Goal: Check status: Check status

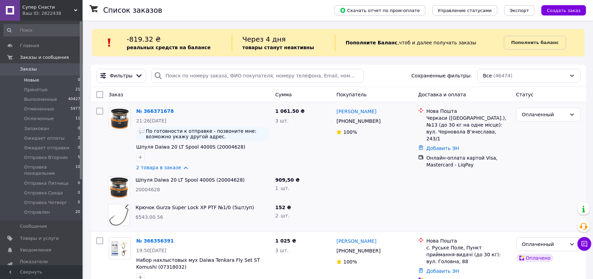
click at [32, 82] on span "Новые" at bounding box center [31, 80] width 15 height 6
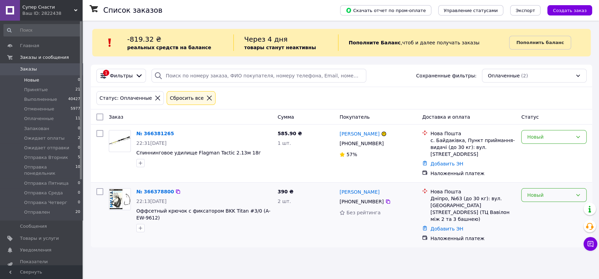
click at [545, 191] on div "Новый" at bounding box center [549, 195] width 45 height 8
click at [533, 200] on li "Принят" at bounding box center [553, 203] width 65 height 12
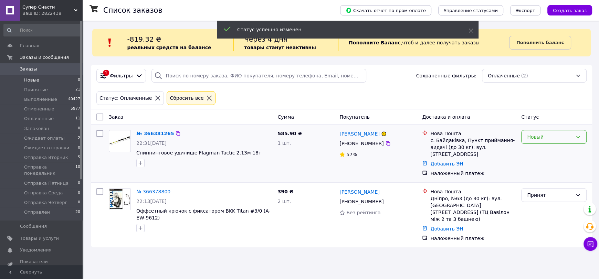
click at [547, 137] on div "Новый" at bounding box center [549, 137] width 45 height 8
click at [538, 147] on li "Принят" at bounding box center [553, 152] width 65 height 12
click at [538, 147] on div "Новый" at bounding box center [553, 153] width 71 height 52
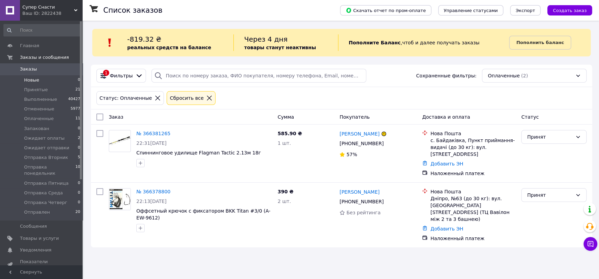
click at [171, 265] on div "Список заказов Скачать отчет по пром-оплате Управление статусами Экспорт Создат…" at bounding box center [341, 139] width 515 height 279
click at [33, 81] on span "Новые" at bounding box center [31, 80] width 15 height 6
click at [33, 71] on span "Заказы" at bounding box center [28, 69] width 17 height 6
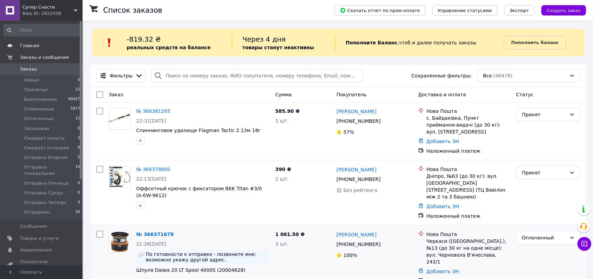
click at [30, 46] on span "Главная" at bounding box center [29, 46] width 19 height 6
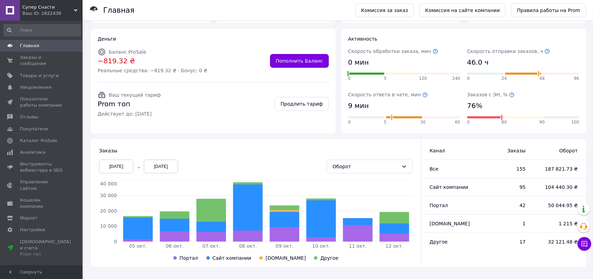
scroll to position [56, 0]
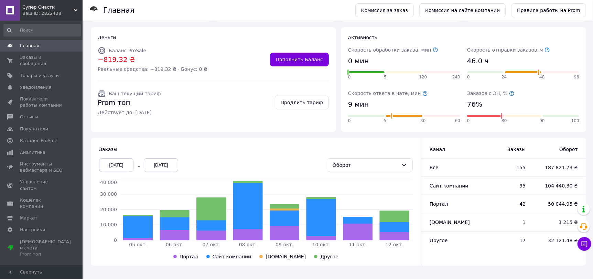
click at [35, 49] on span "Главная" at bounding box center [29, 46] width 19 height 6
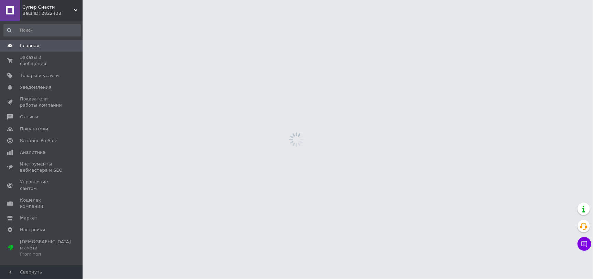
scroll to position [0, 0]
